Goal: Find specific page/section: Find specific page/section

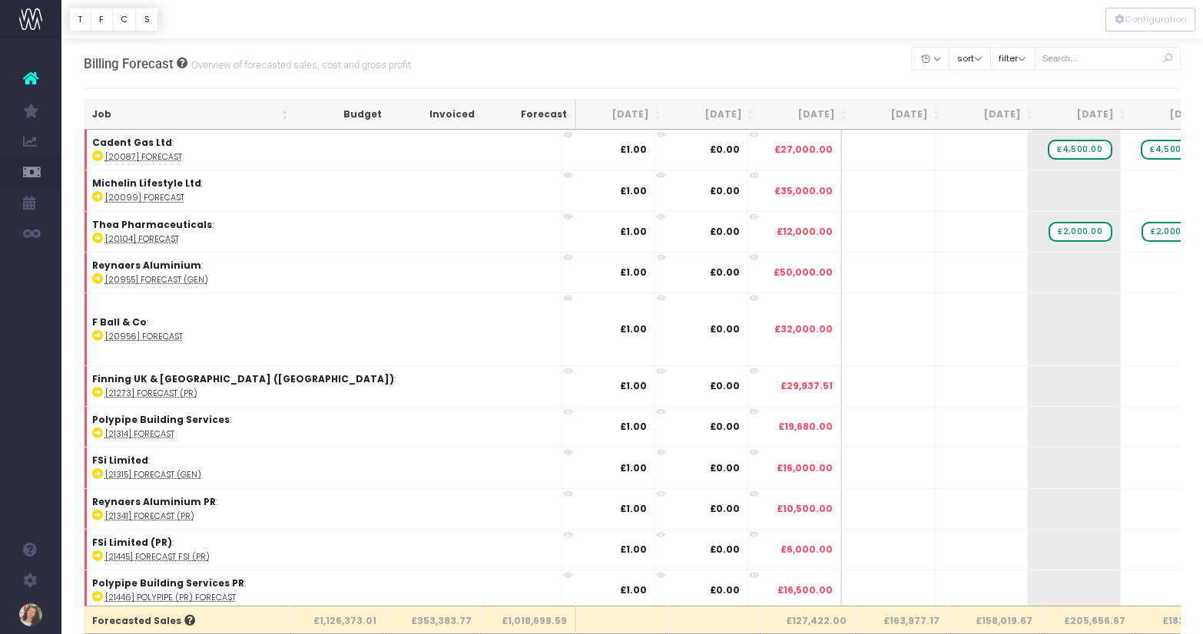
click at [793, 110] on th "[DATE]" at bounding box center [808, 115] width 93 height 30
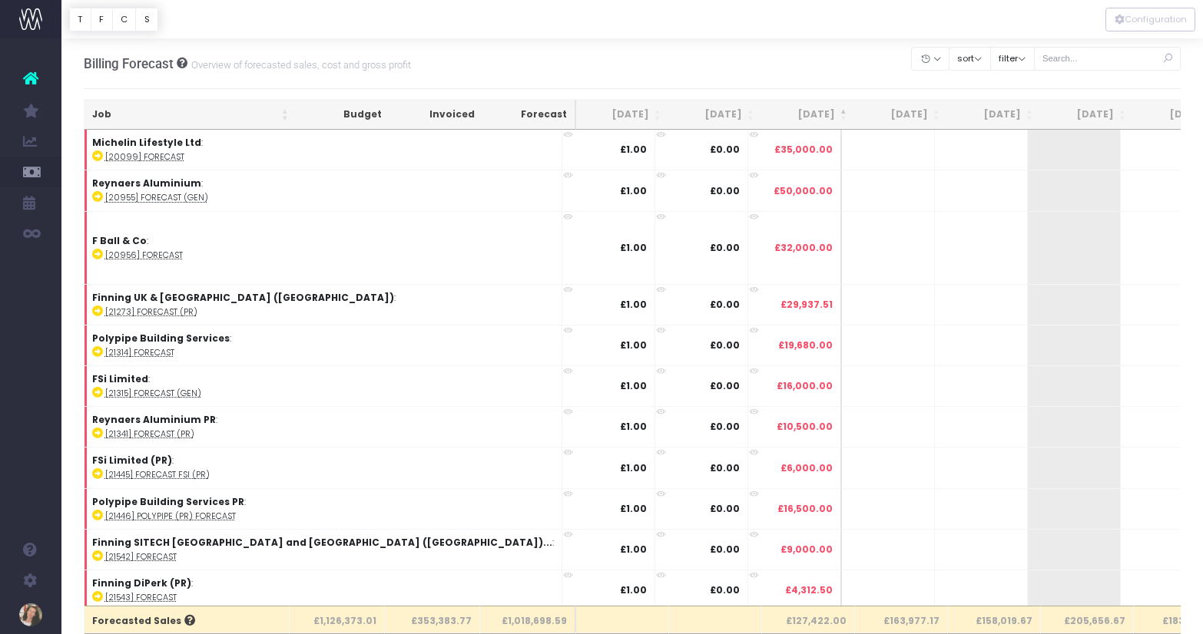
click at [807, 111] on th "[DATE]" at bounding box center [808, 115] width 93 height 30
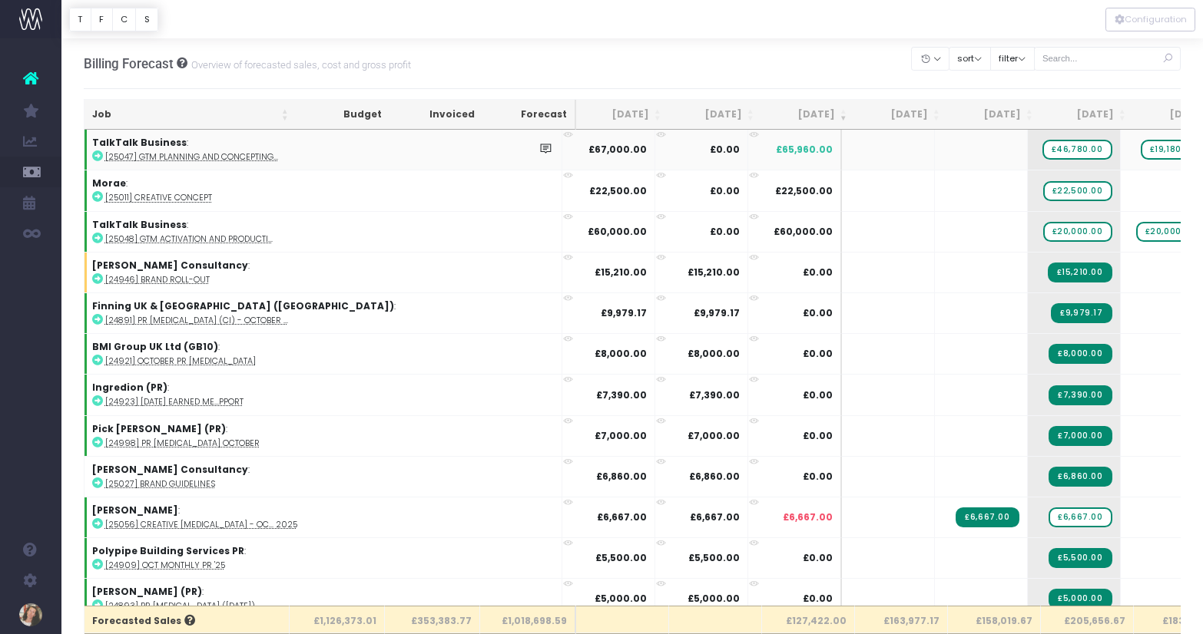
click at [100, 156] on icon at bounding box center [97, 156] width 11 height 11
click at [100, 194] on icon at bounding box center [97, 196] width 11 height 11
click at [1101, 64] on input "text" at bounding box center [1107, 59] width 147 height 24
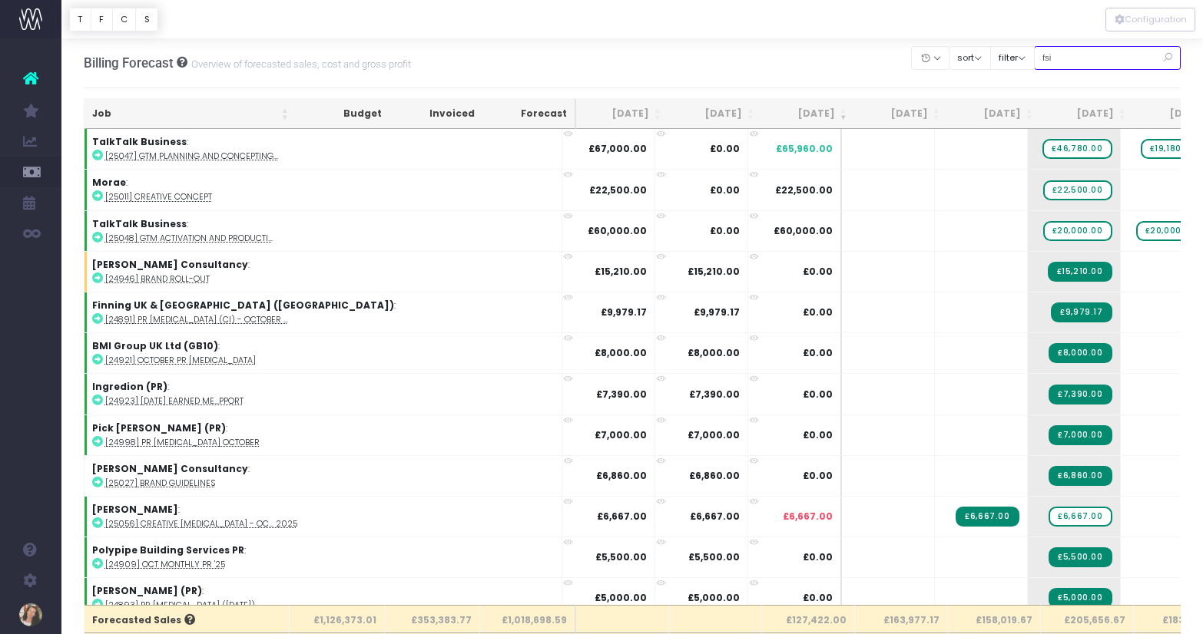
type input "fsi"
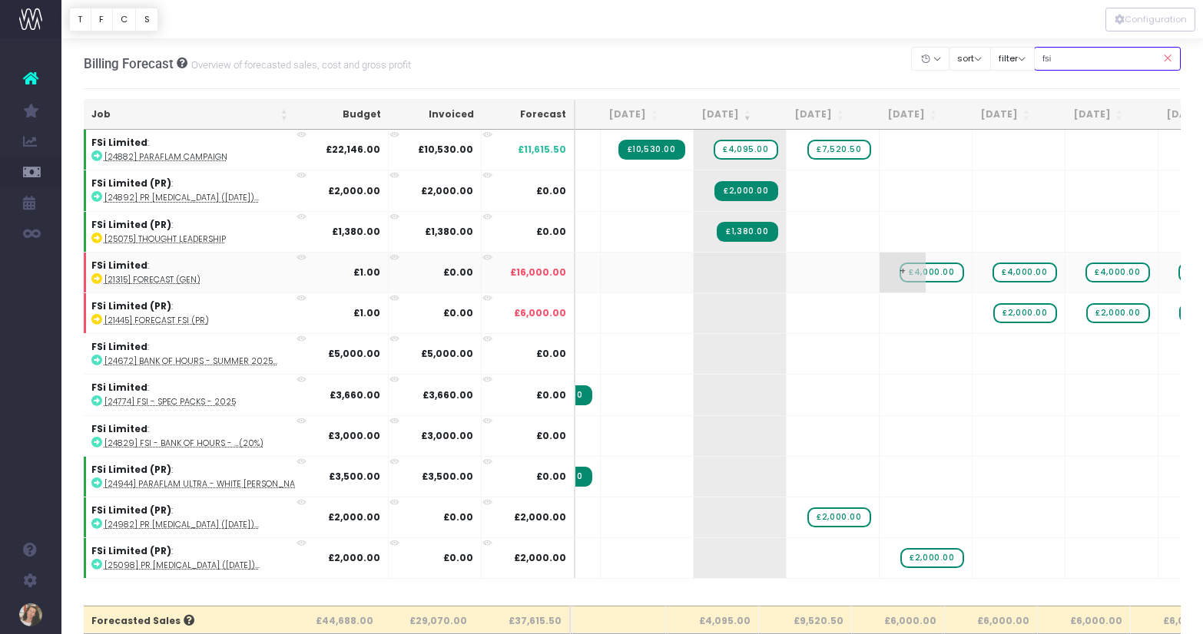
scroll to position [0, 0]
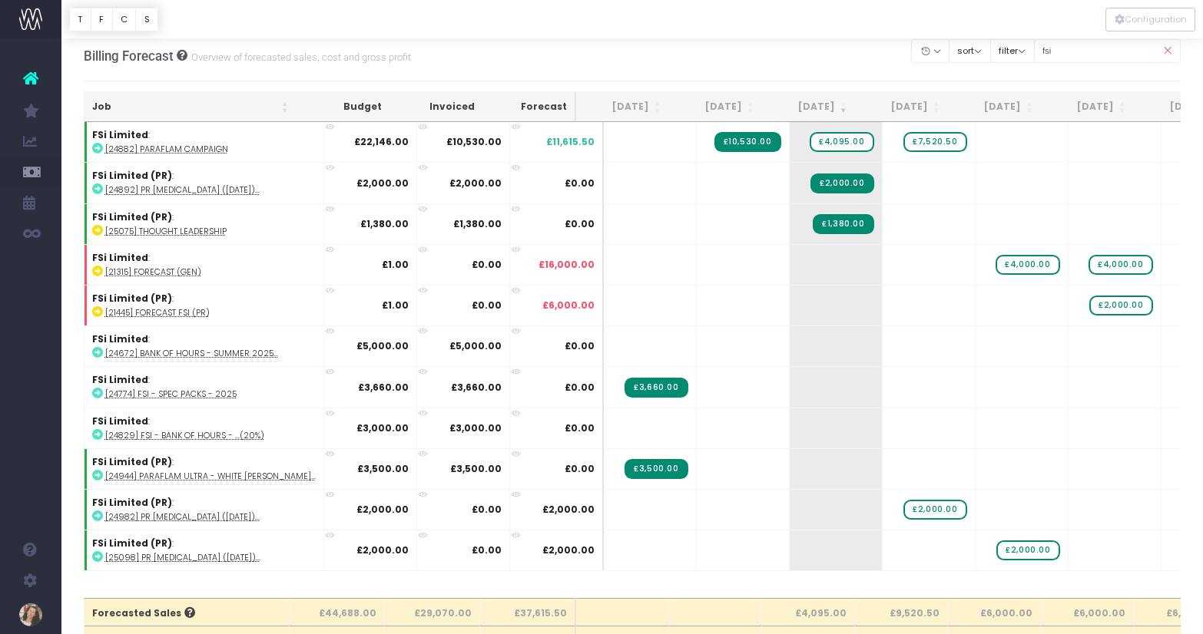
click at [1166, 49] on icon at bounding box center [1167, 50] width 27 height 31
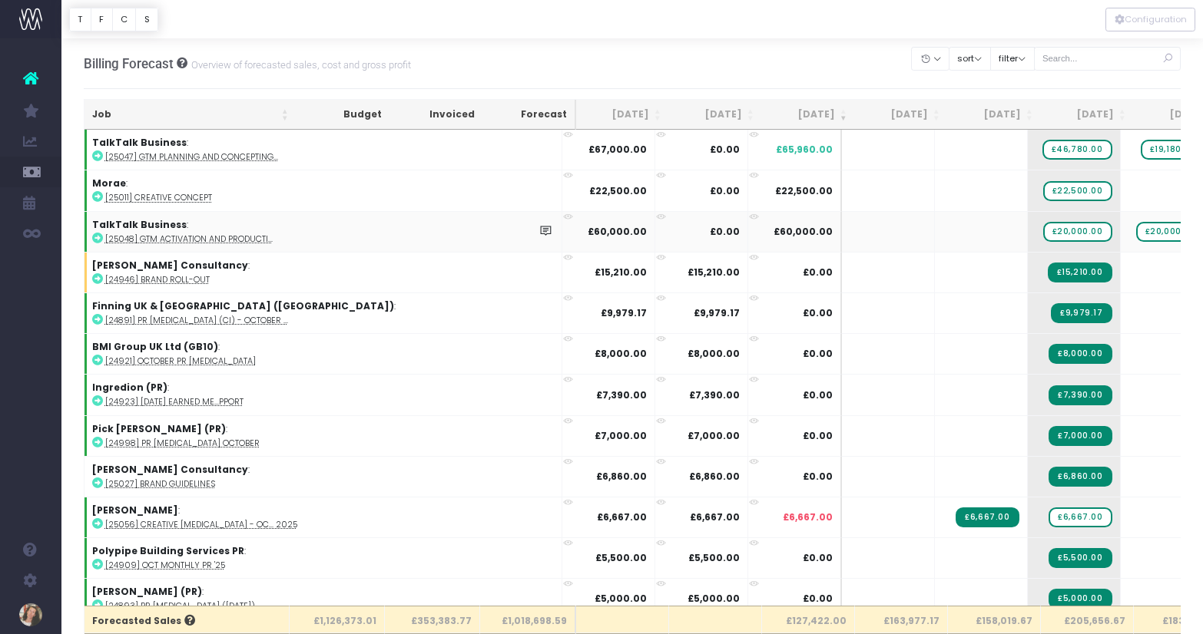
click at [97, 238] on icon at bounding box center [97, 238] width 11 height 11
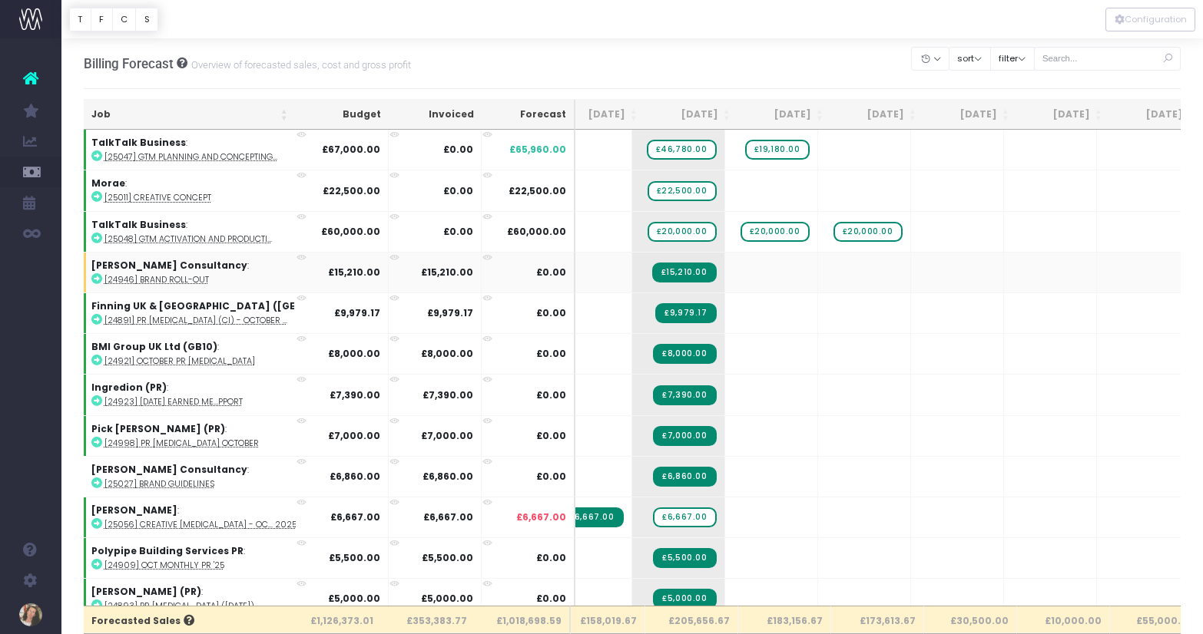
scroll to position [0, 525]
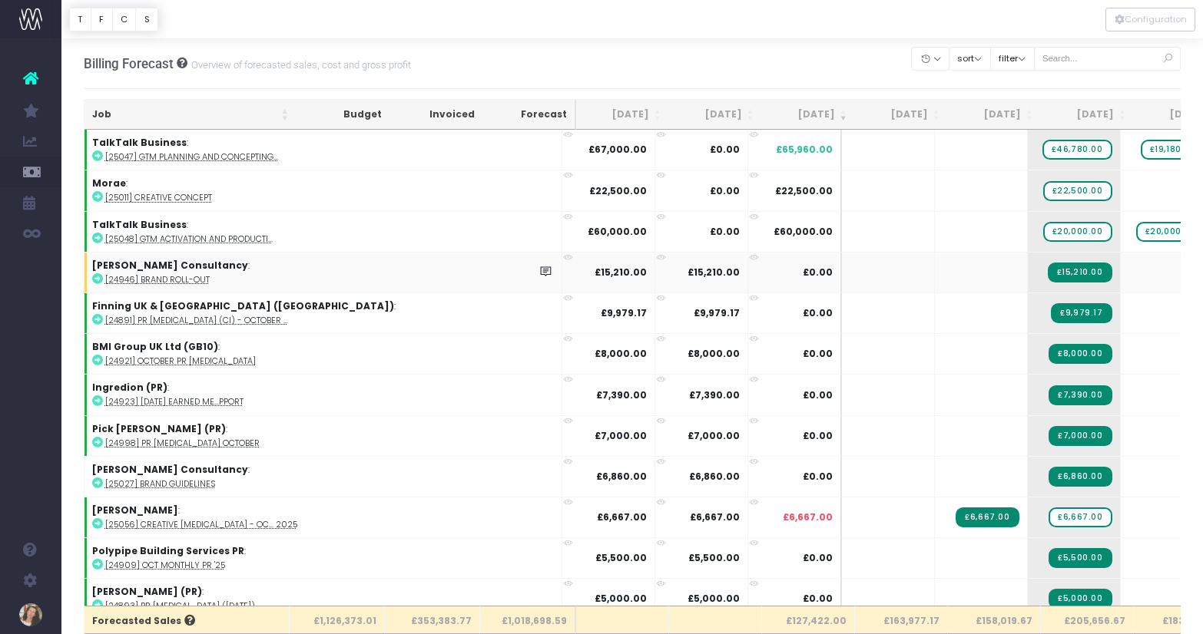
click at [96, 280] on icon at bounding box center [97, 278] width 11 height 11
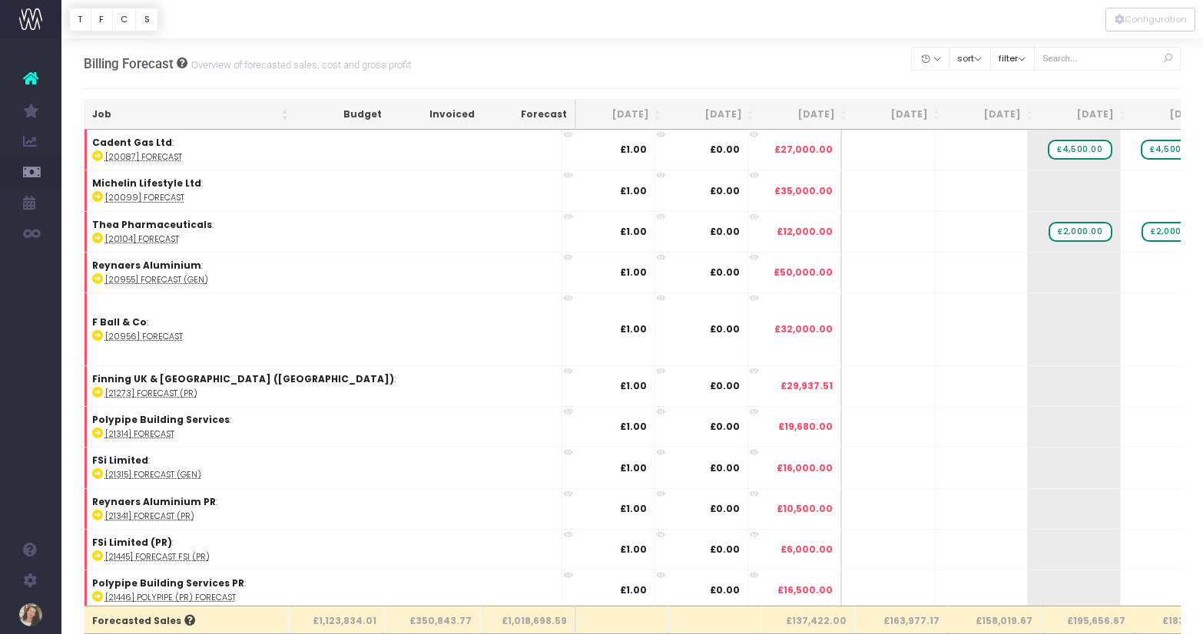
click at [821, 110] on th "[DATE]" at bounding box center [808, 115] width 93 height 30
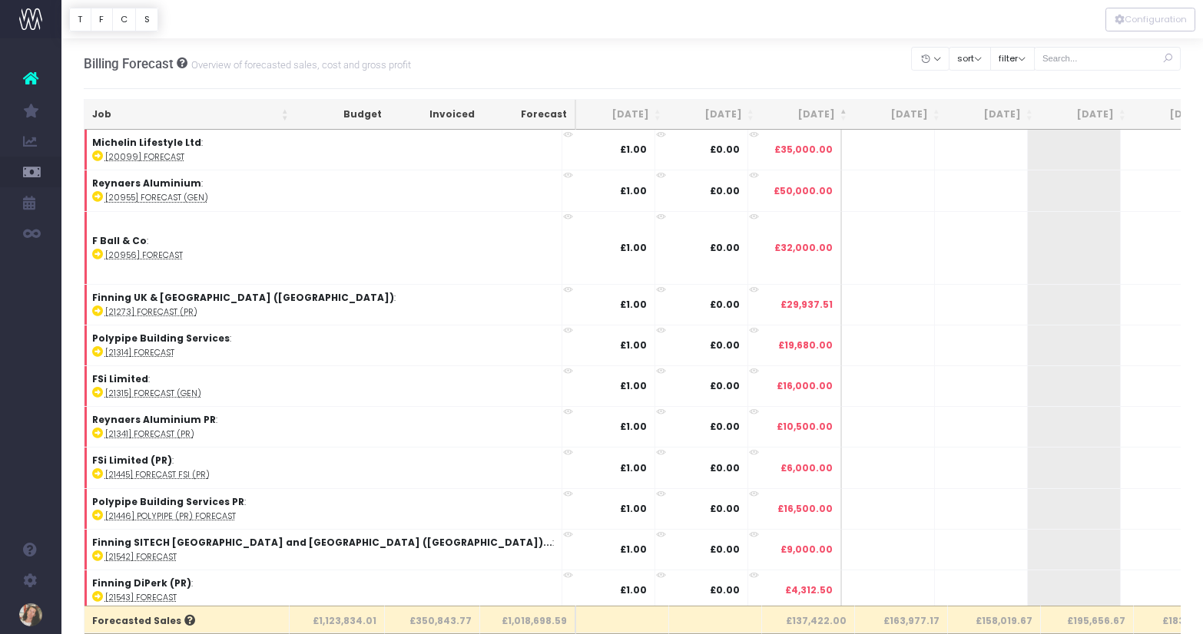
click at [818, 108] on th "[DATE]" at bounding box center [808, 115] width 93 height 30
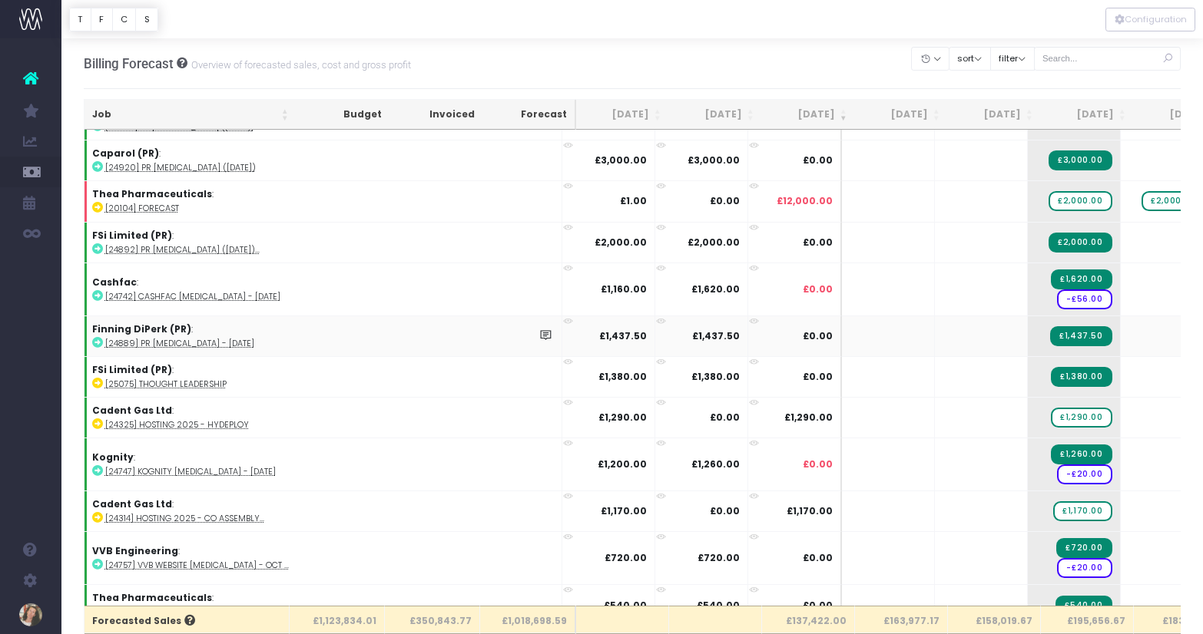
scroll to position [1053, 0]
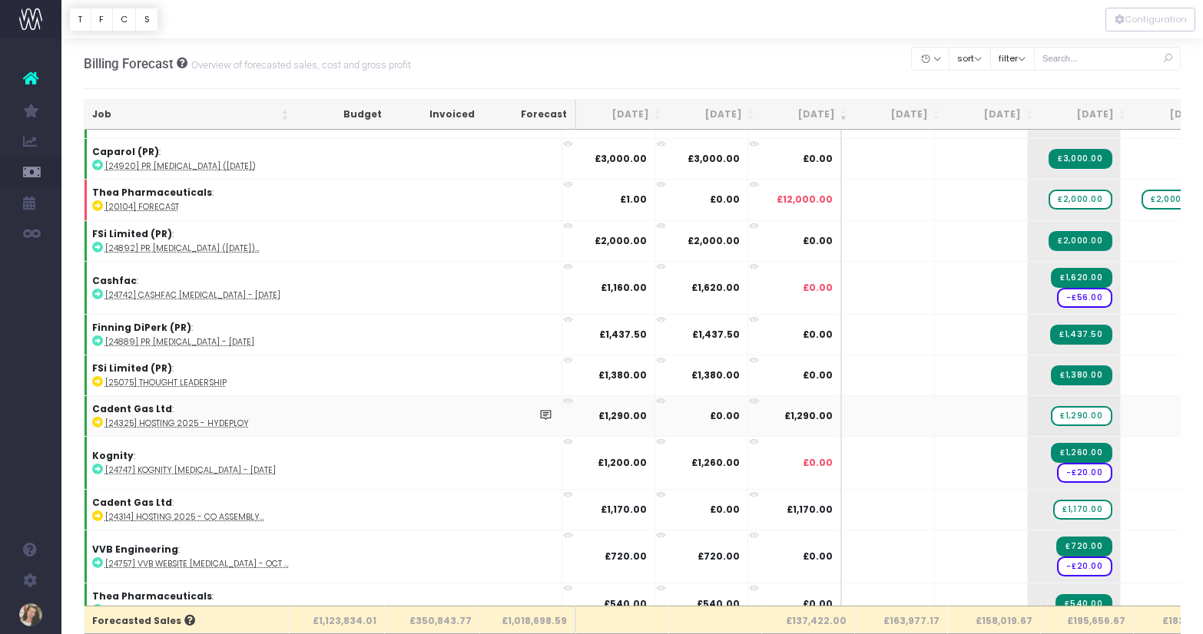
click at [97, 422] on icon at bounding box center [97, 422] width 11 height 11
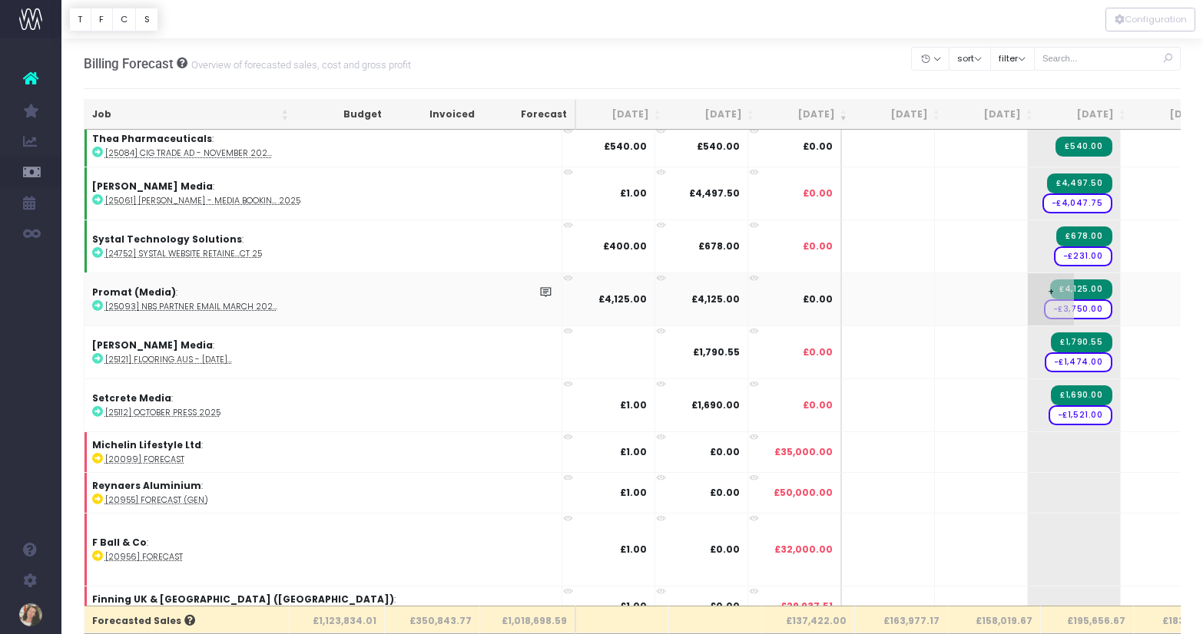
scroll to position [1518, 0]
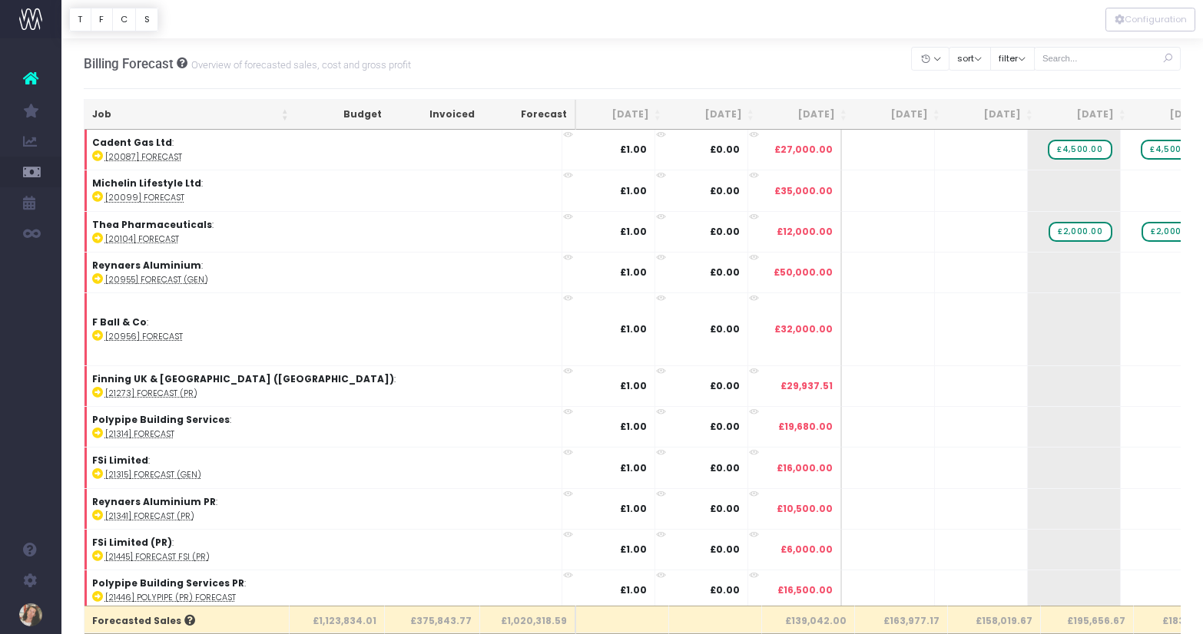
click at [824, 116] on th "[DATE]" at bounding box center [808, 115] width 93 height 30
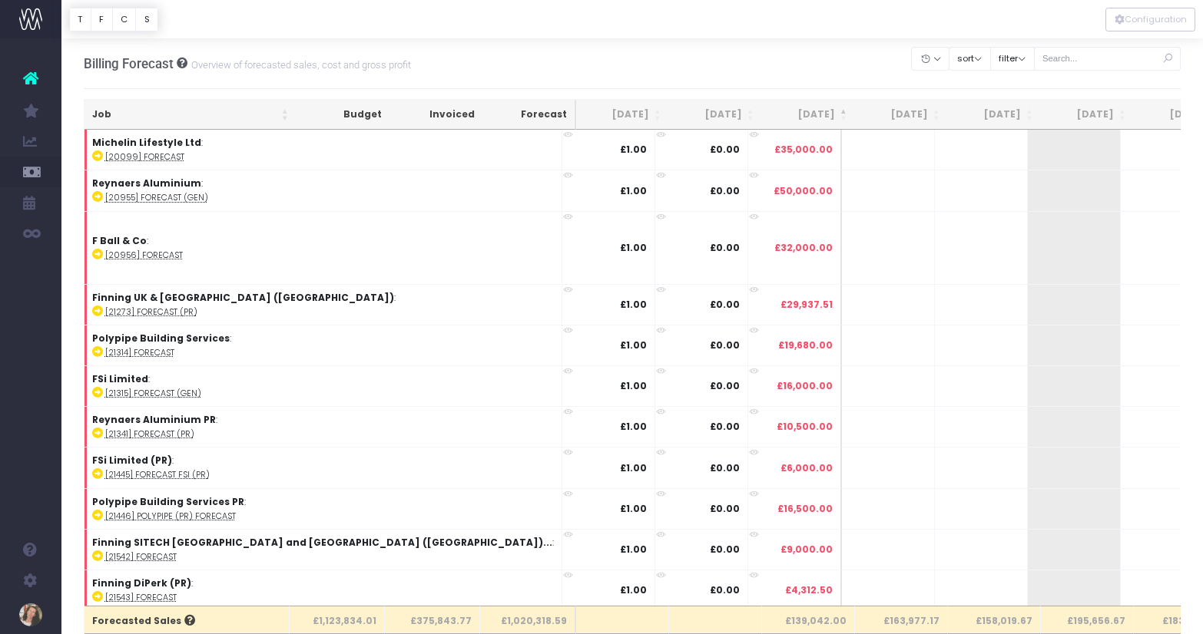
click at [825, 114] on th "[DATE]" at bounding box center [808, 115] width 93 height 30
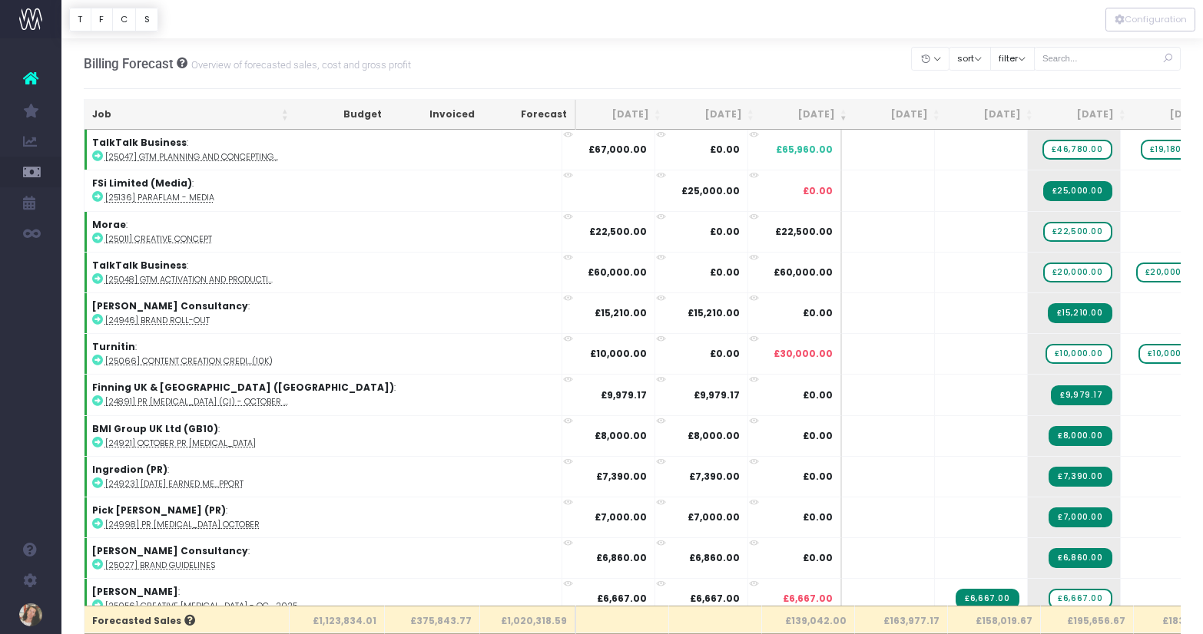
click at [916, 113] on th "[DATE]" at bounding box center [901, 115] width 93 height 30
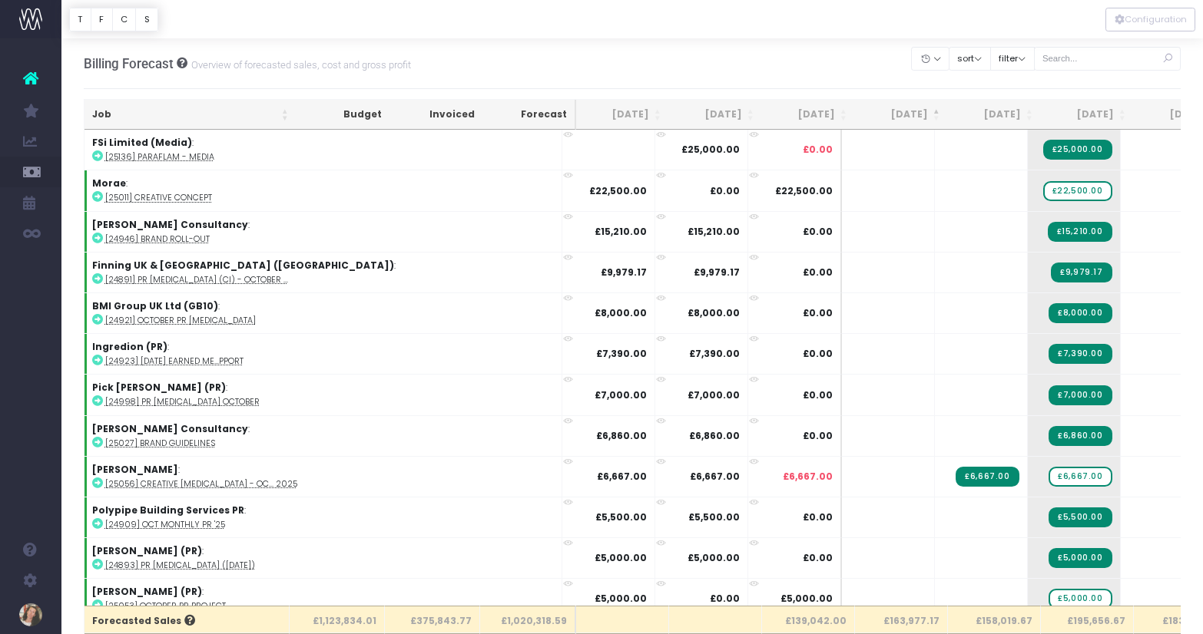
click at [915, 113] on th "[DATE]" at bounding box center [901, 115] width 93 height 30
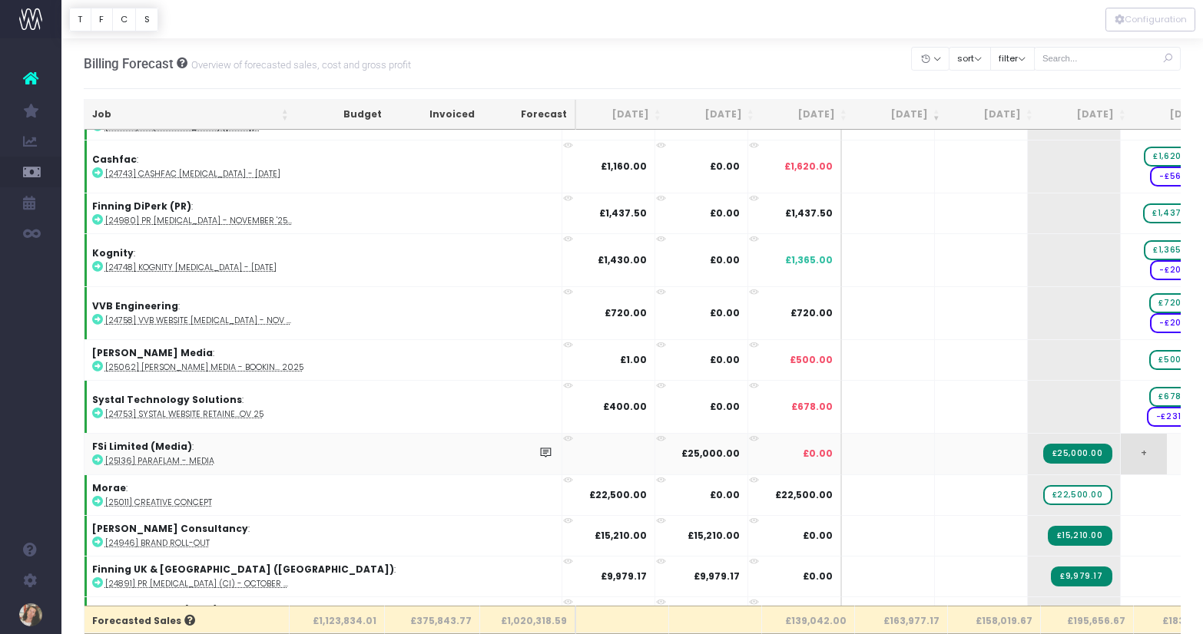
scroll to position [826, 0]
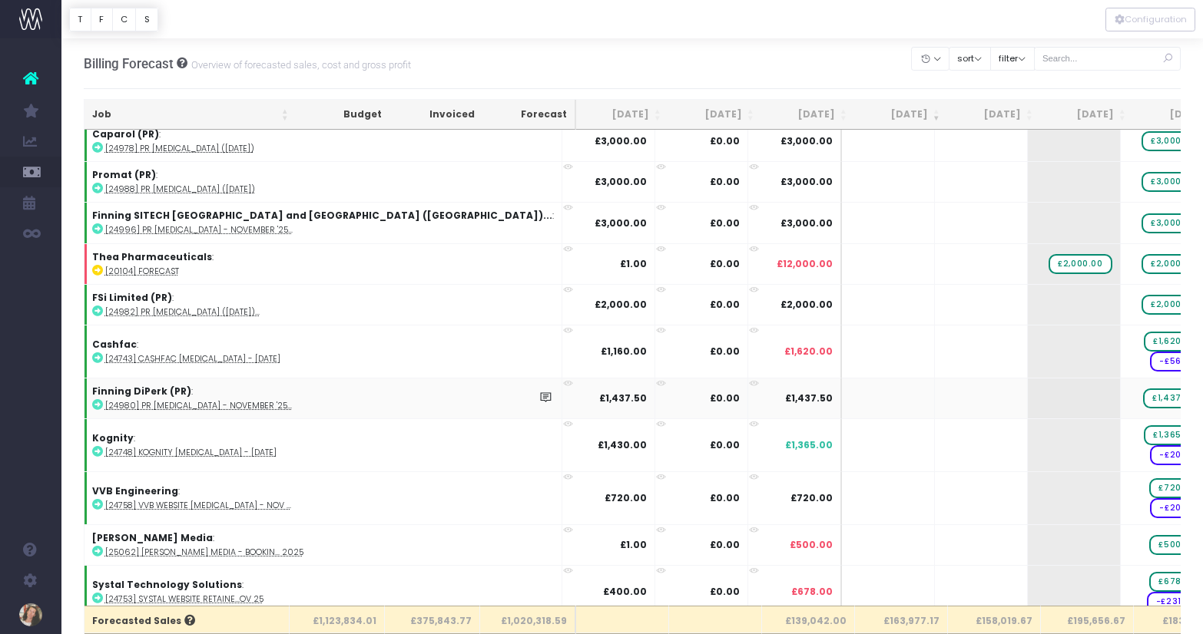
click at [125, 418] on span "Job Profit & Recovery" at bounding box center [104, 418] width 41 height 41
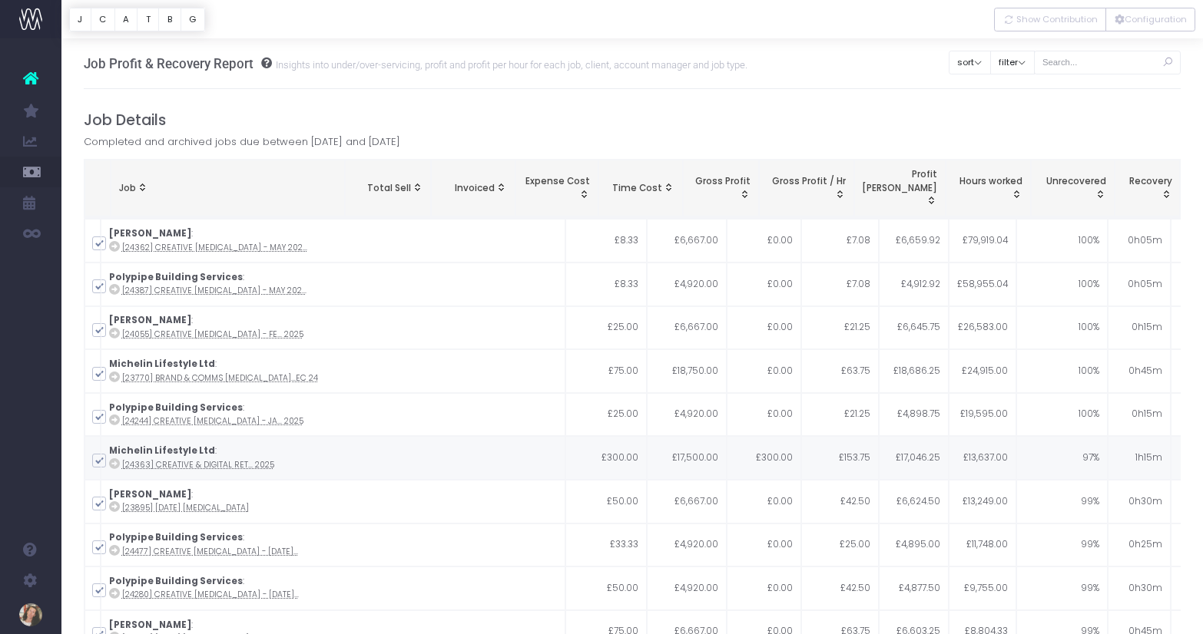
click at [123, 449] on span "New Forecast" at bounding box center [103, 448] width 38 height 27
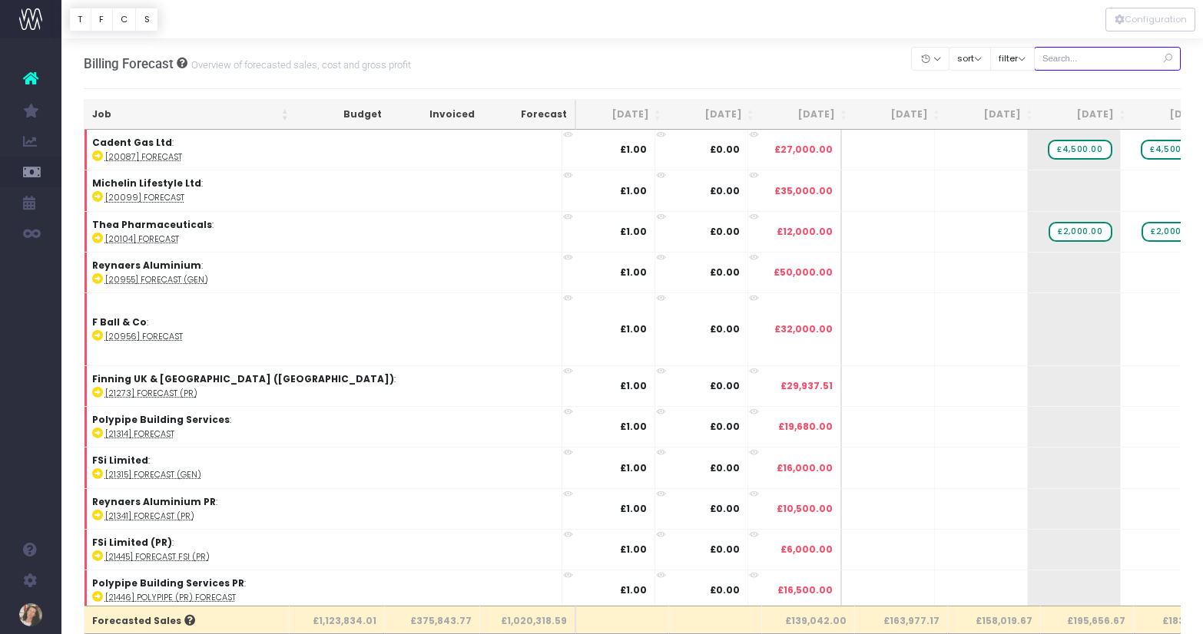
click at [1081, 55] on input "text" at bounding box center [1107, 59] width 147 height 24
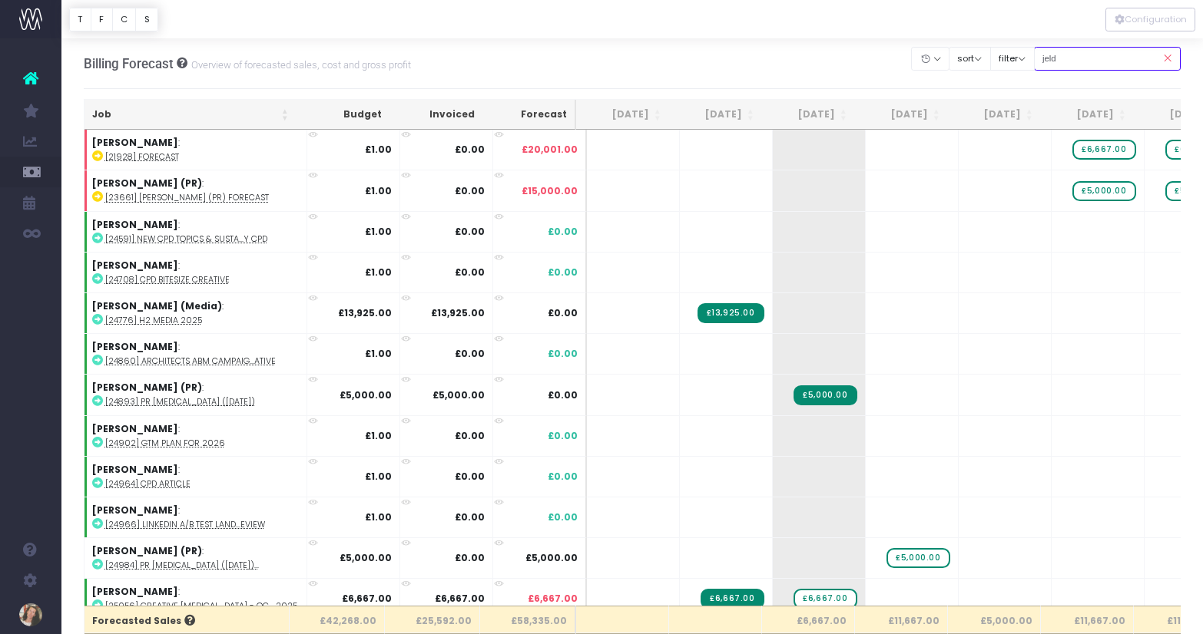
type input "jeld-wen:"
